Goal: Task Accomplishment & Management: Use online tool/utility

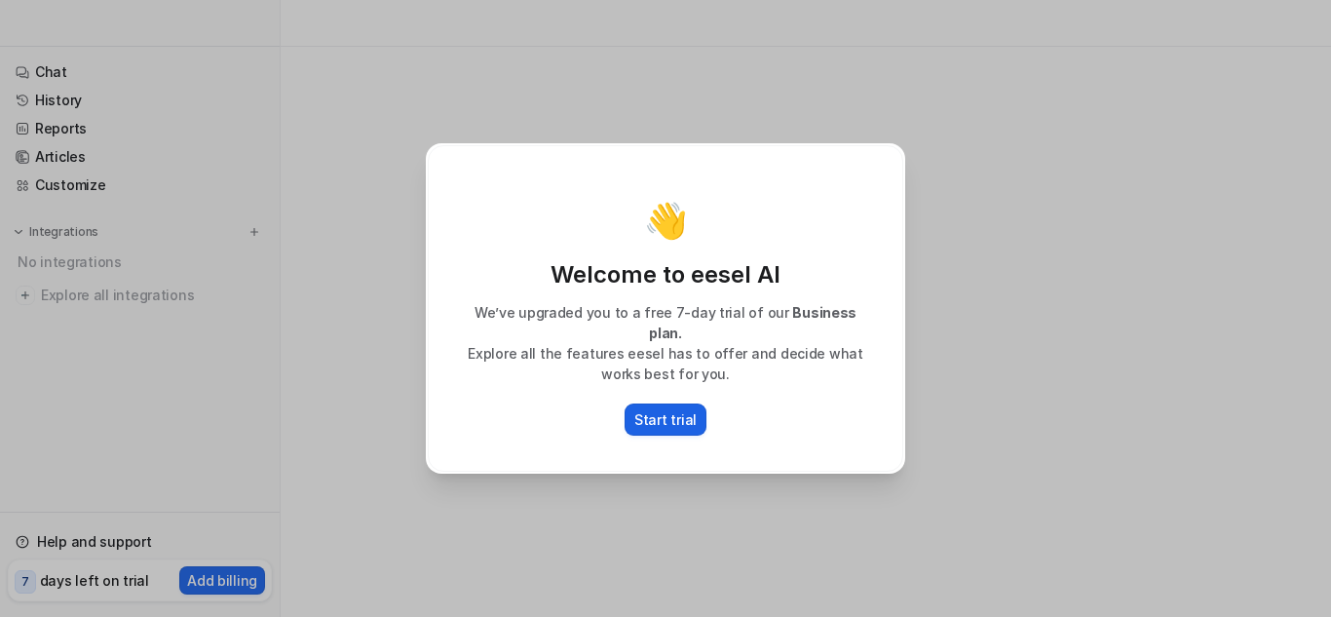
click at [670, 409] on p "Start trial" at bounding box center [665, 419] width 62 height 20
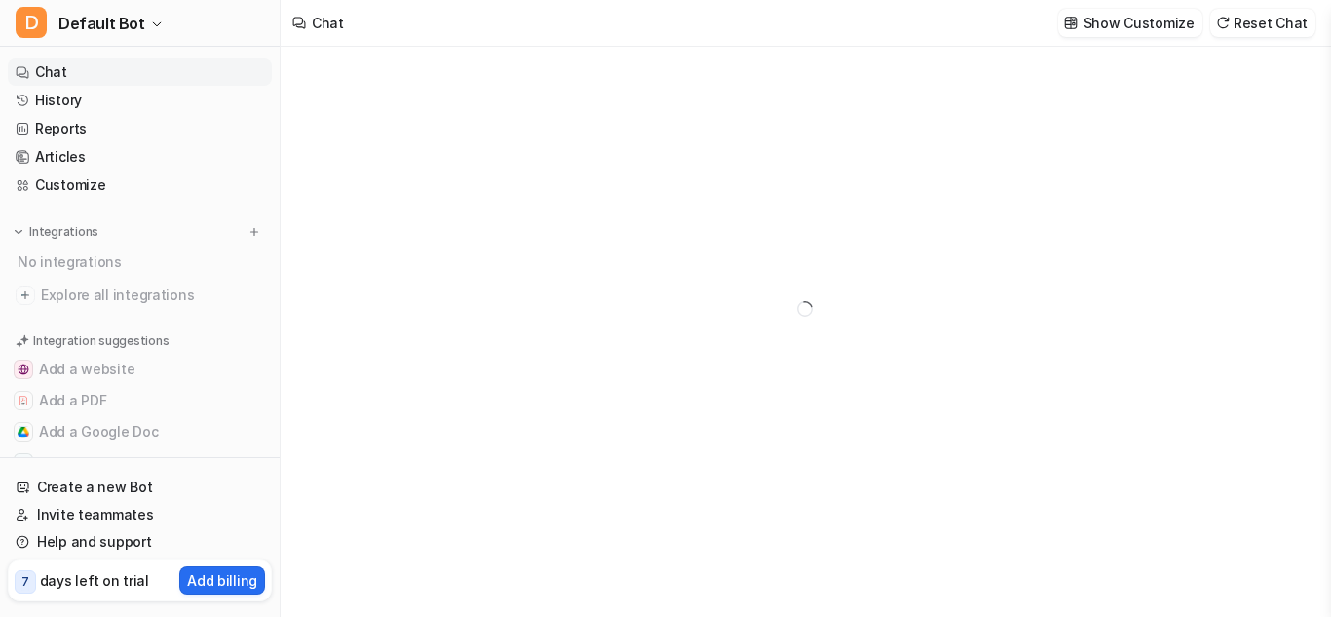
type textarea "**********"
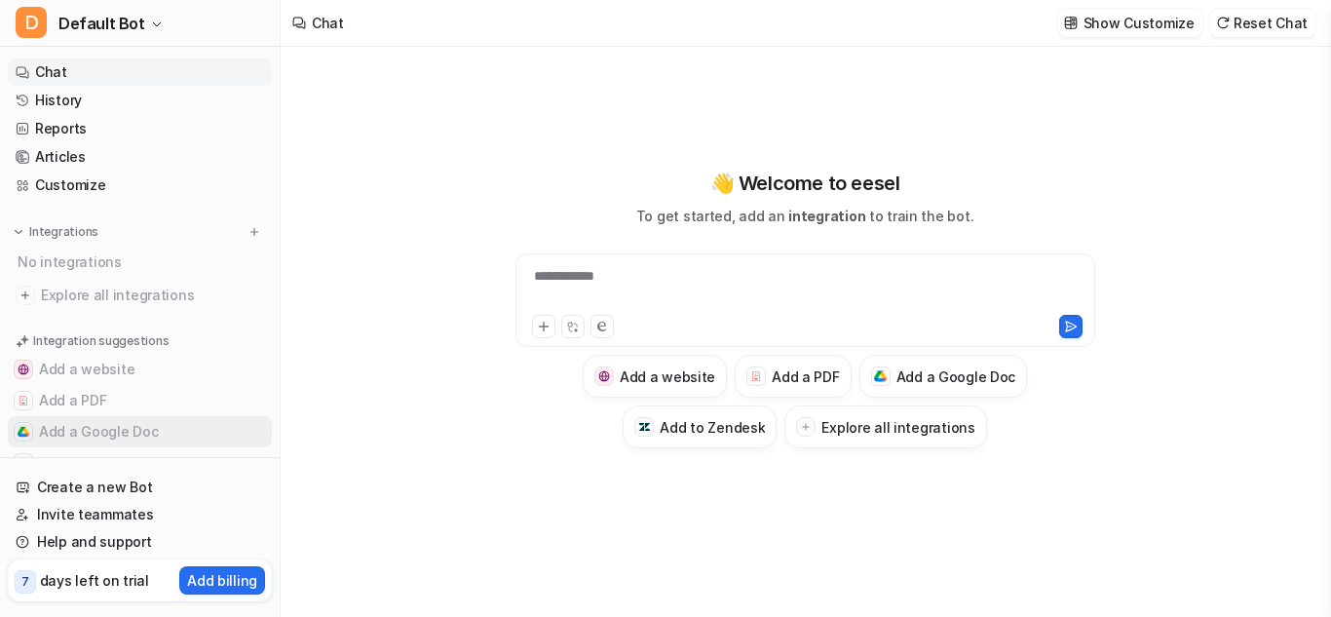
click at [134, 438] on button "Add a Google Doc" at bounding box center [140, 431] width 264 height 31
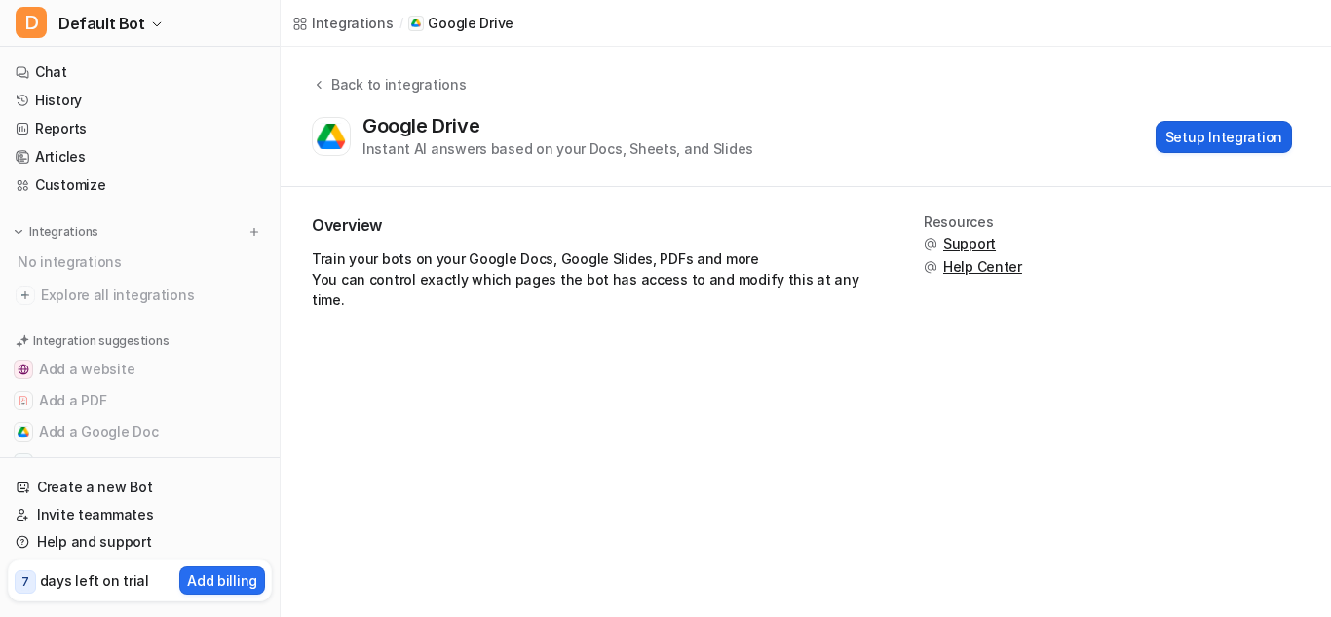
click at [1256, 143] on button "Setup Integration" at bounding box center [1224, 137] width 136 height 32
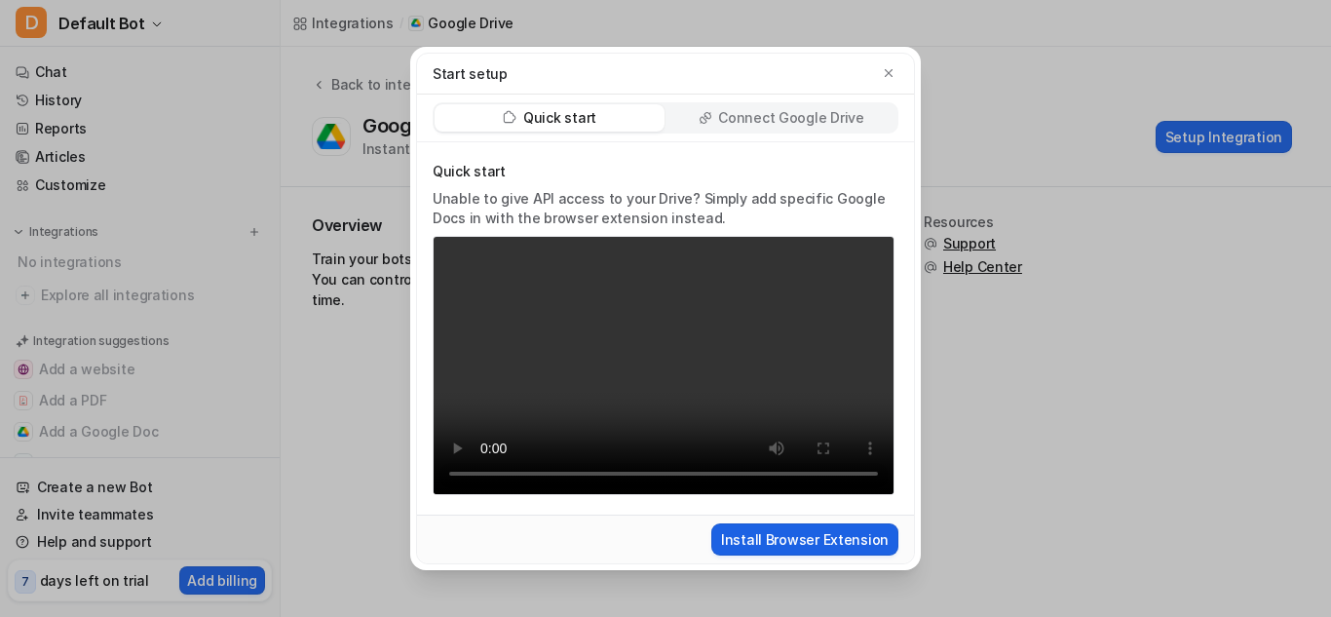
click at [816, 539] on button "Install Browser Extension" at bounding box center [804, 539] width 187 height 32
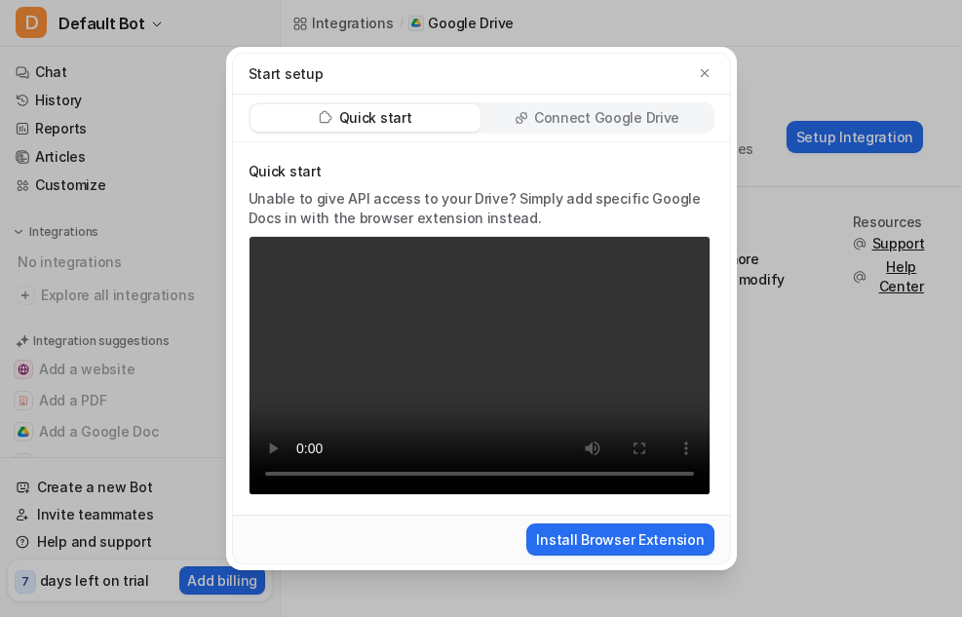
click at [645, 115] on p "Connect Google Drive" at bounding box center [606, 117] width 145 height 19
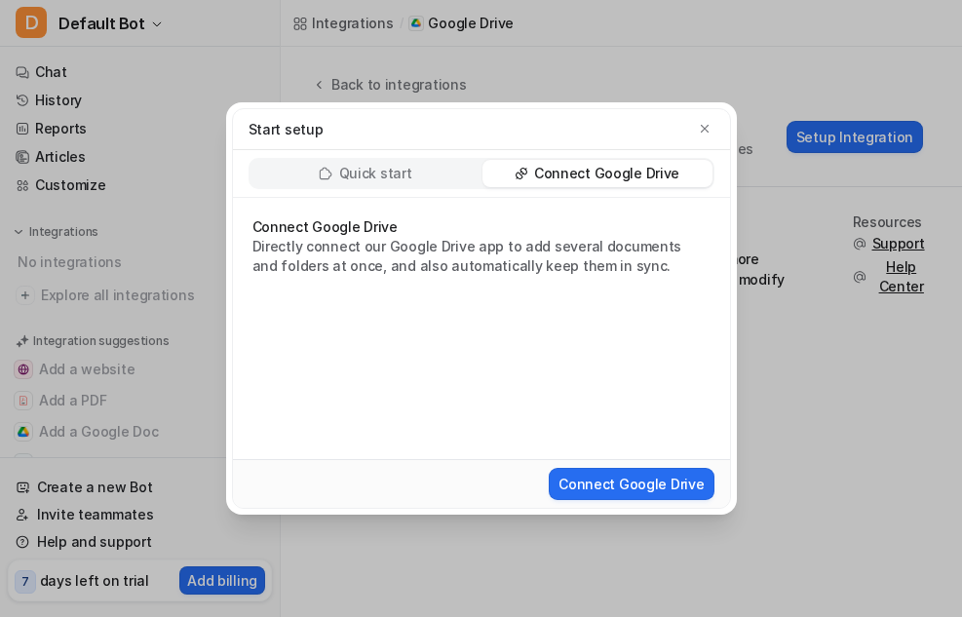
click at [411, 187] on div "Quick start Connect Google Drive" at bounding box center [481, 173] width 466 height 31
click at [695, 131] on button "button" at bounding box center [704, 128] width 19 height 19
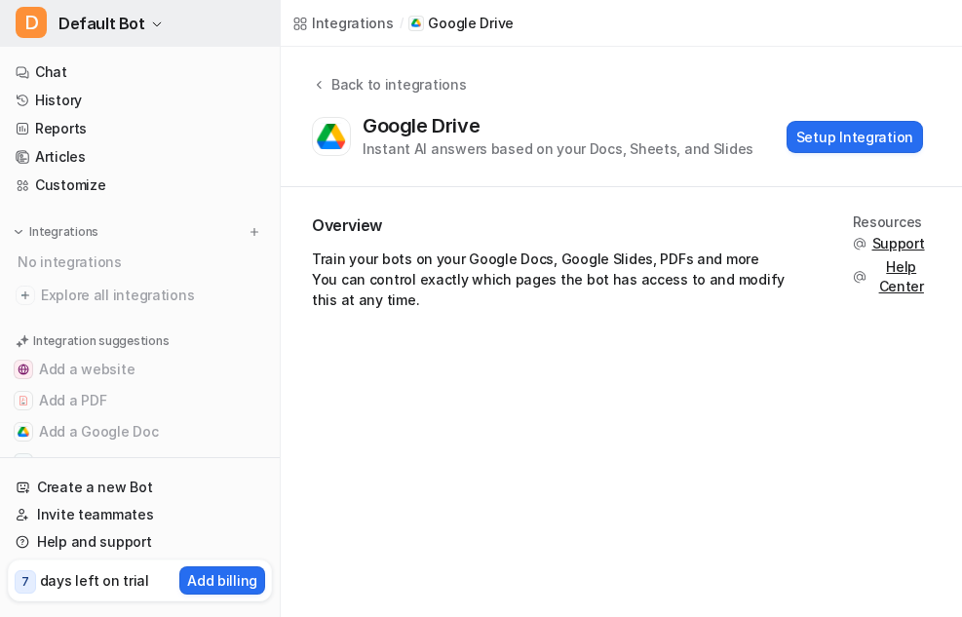
click at [45, 30] on span "D" at bounding box center [31, 22] width 31 height 31
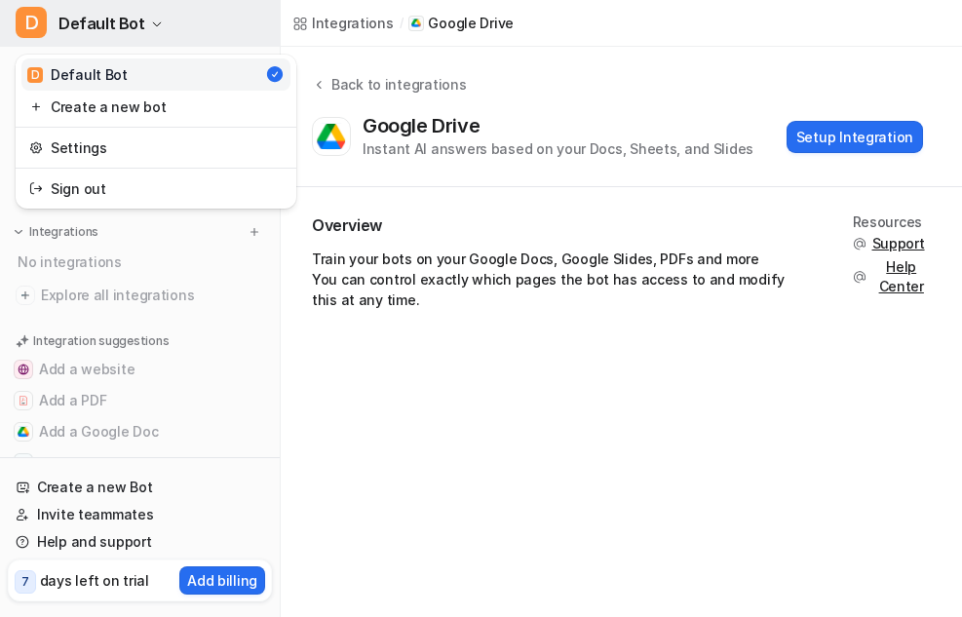
click at [45, 30] on span "D" at bounding box center [31, 22] width 31 height 31
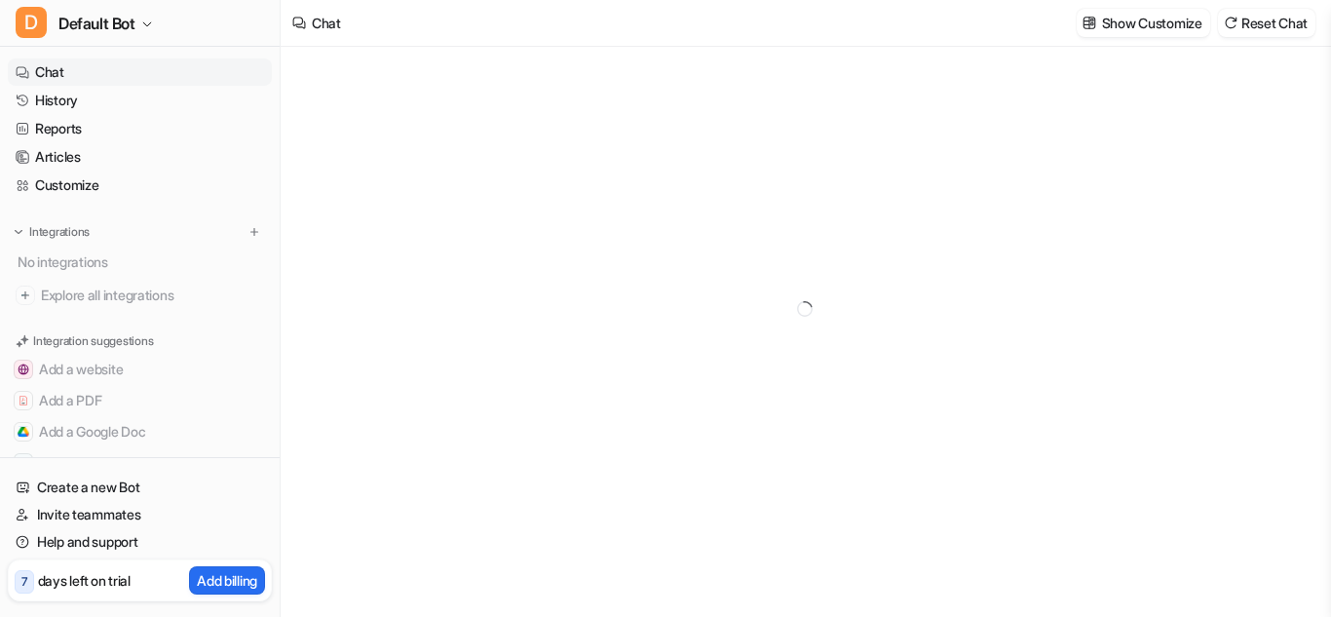
type textarea "**********"
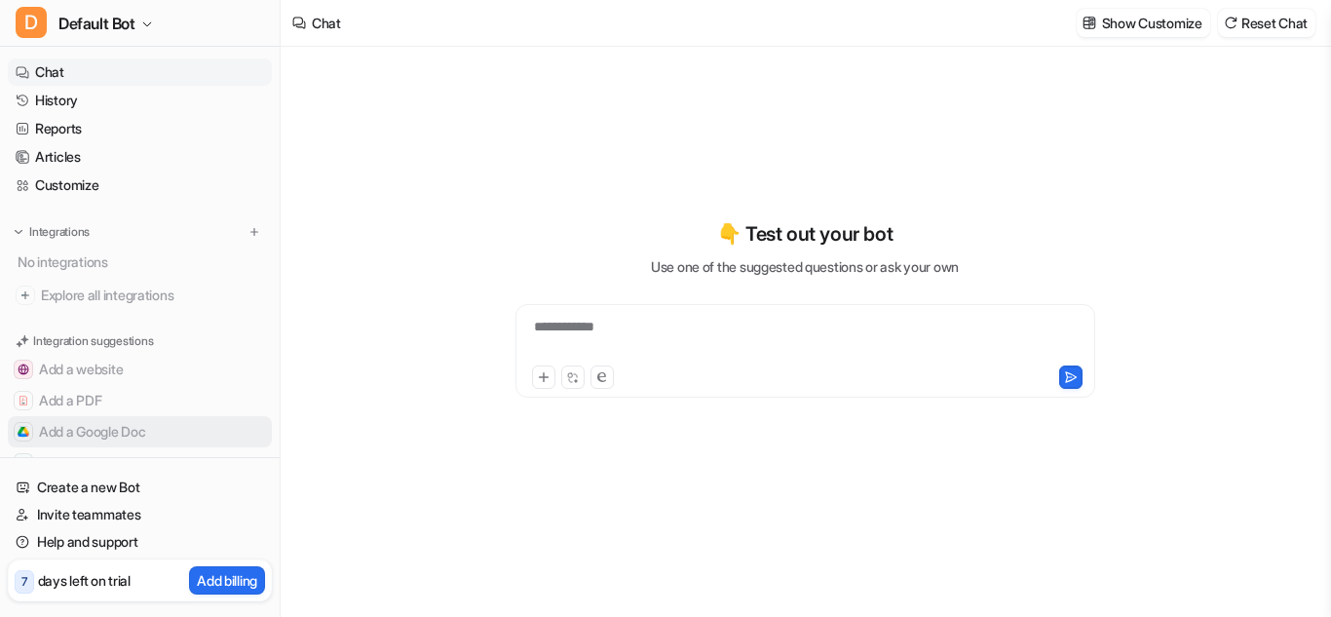
scroll to position [53, 0]
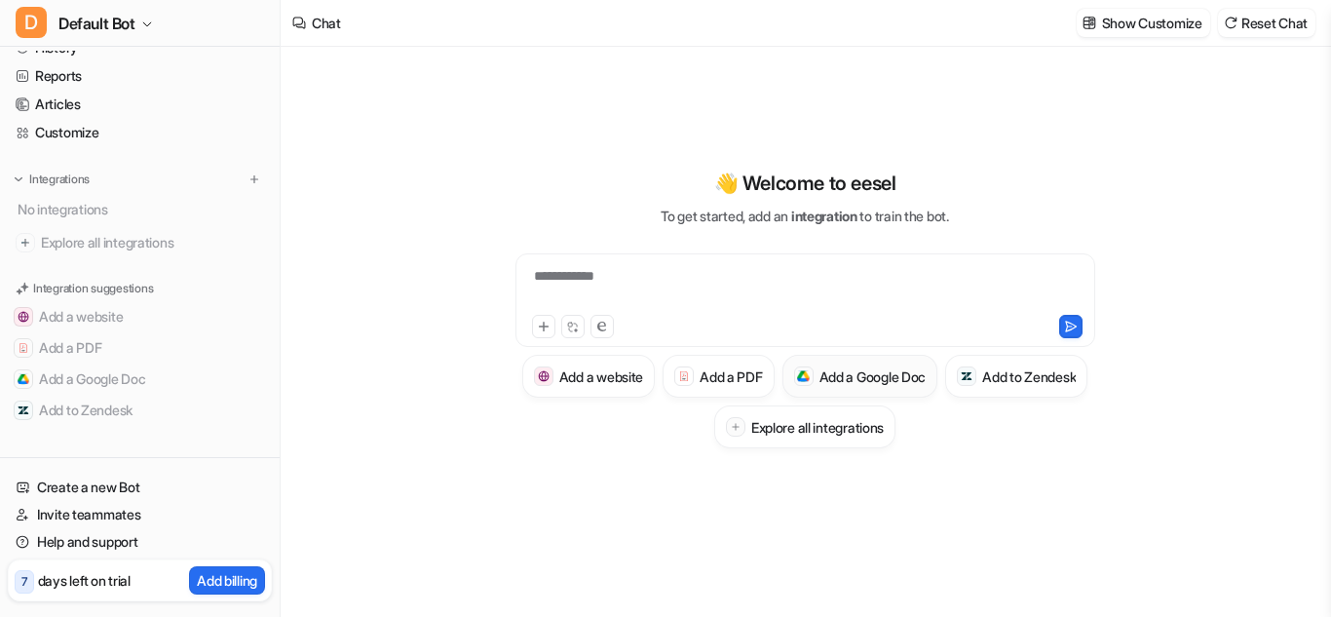
click at [920, 355] on button "Add a Google Doc" at bounding box center [860, 376] width 156 height 43
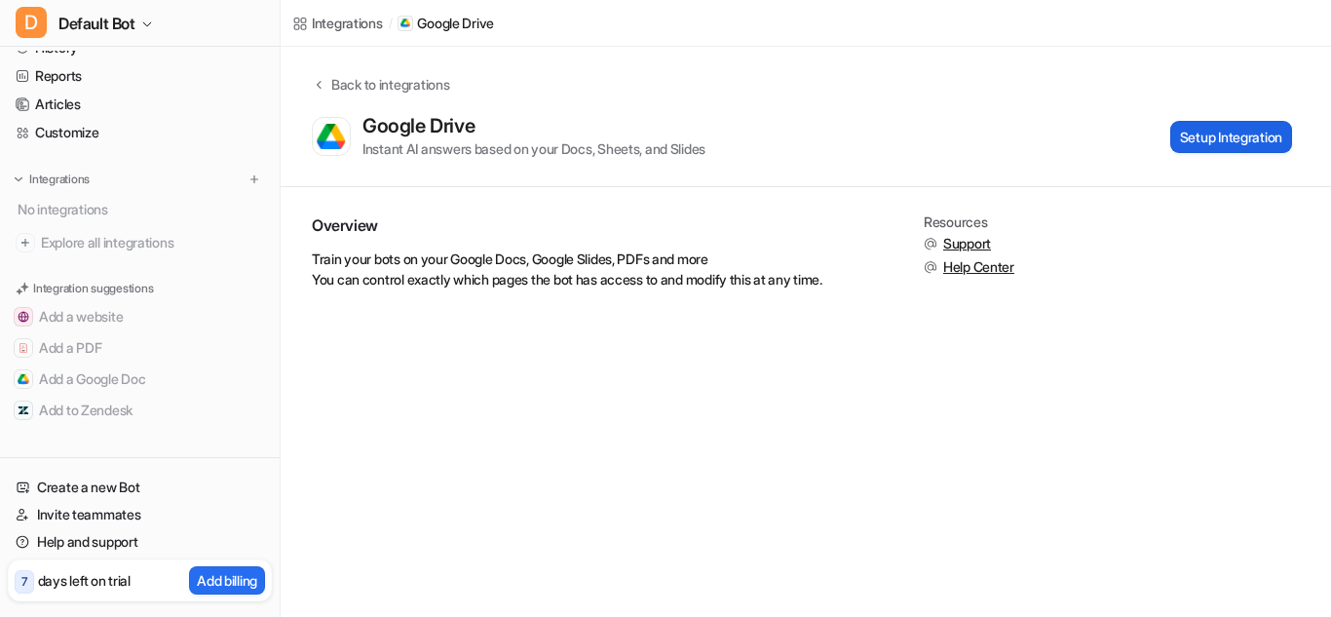
click at [1198, 137] on button "Setup Integration" at bounding box center [1231, 137] width 122 height 32
